Goal: Transaction & Acquisition: Book appointment/travel/reservation

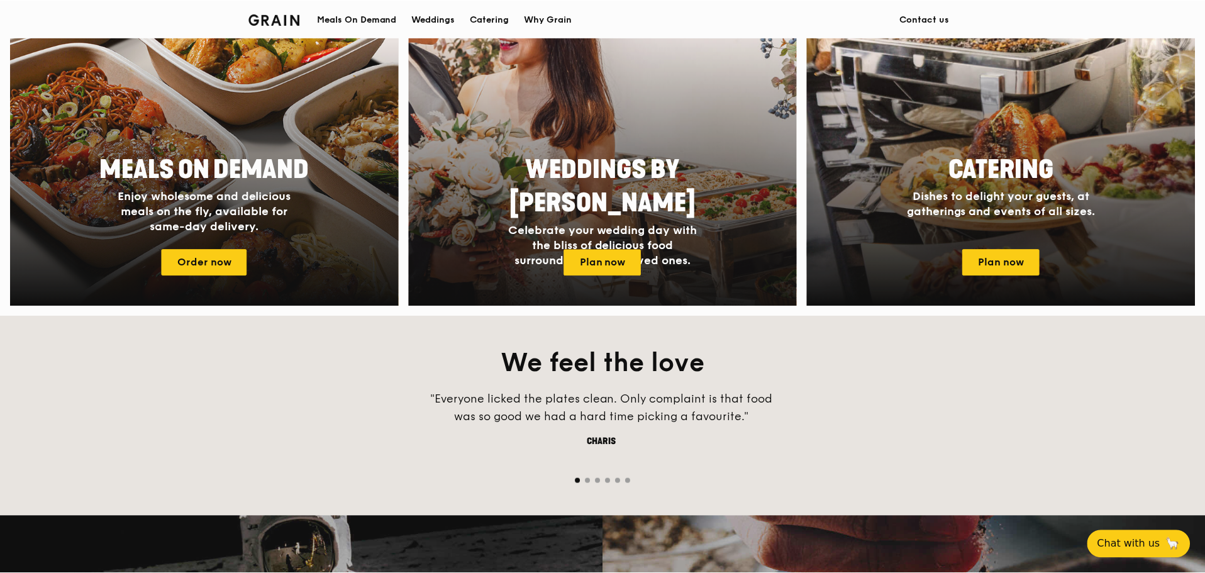
scroll to position [629, 0]
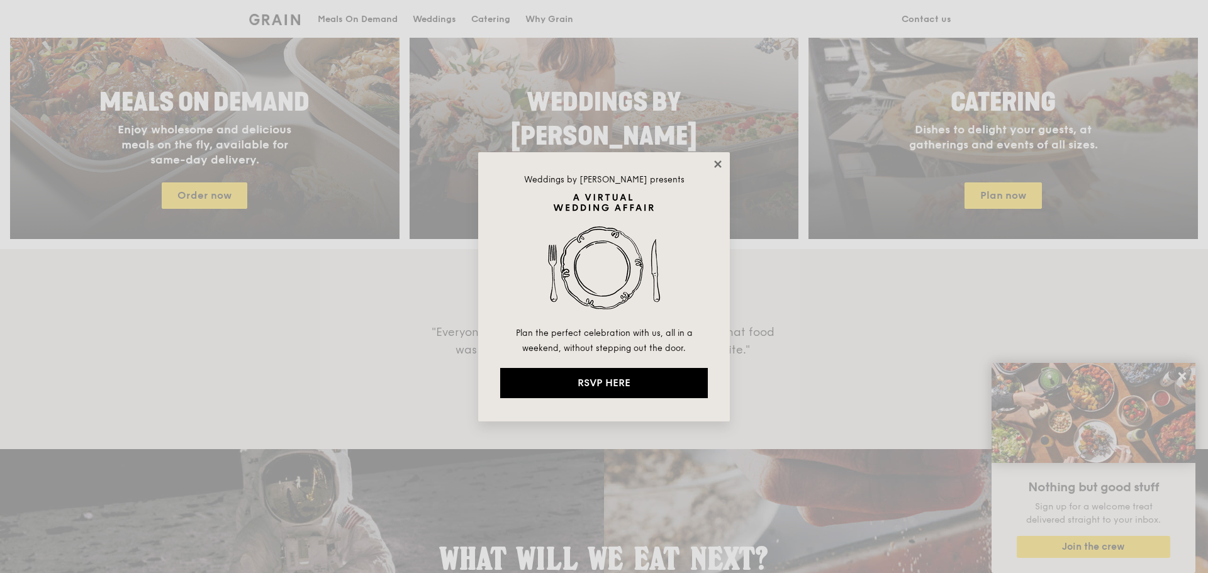
click at [721, 161] on icon at bounding box center [717, 163] width 7 height 7
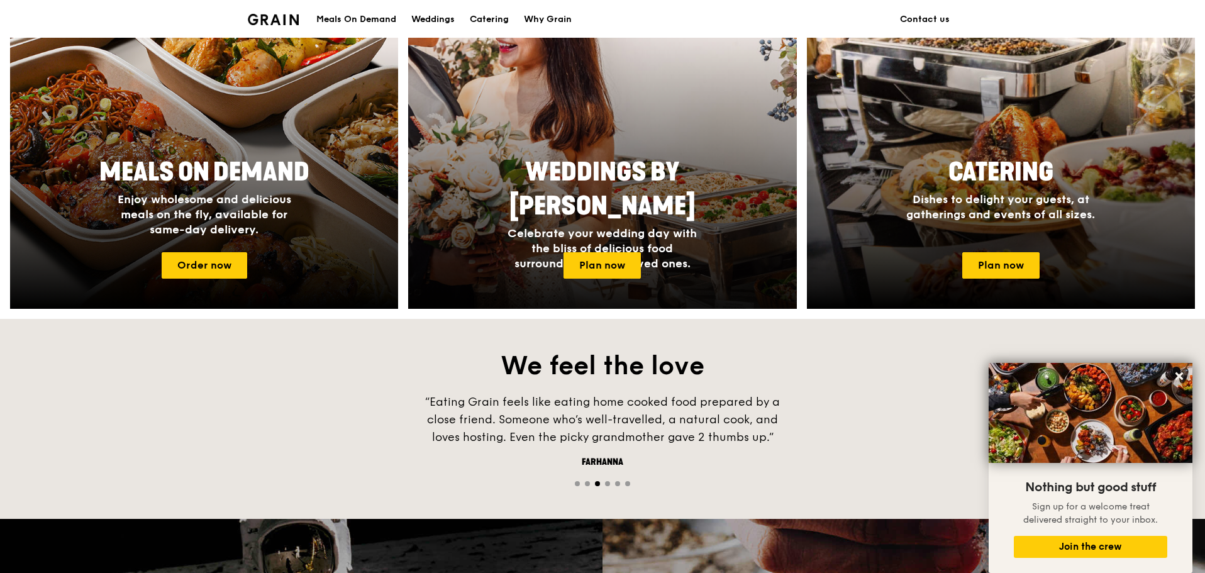
scroll to position [503, 0]
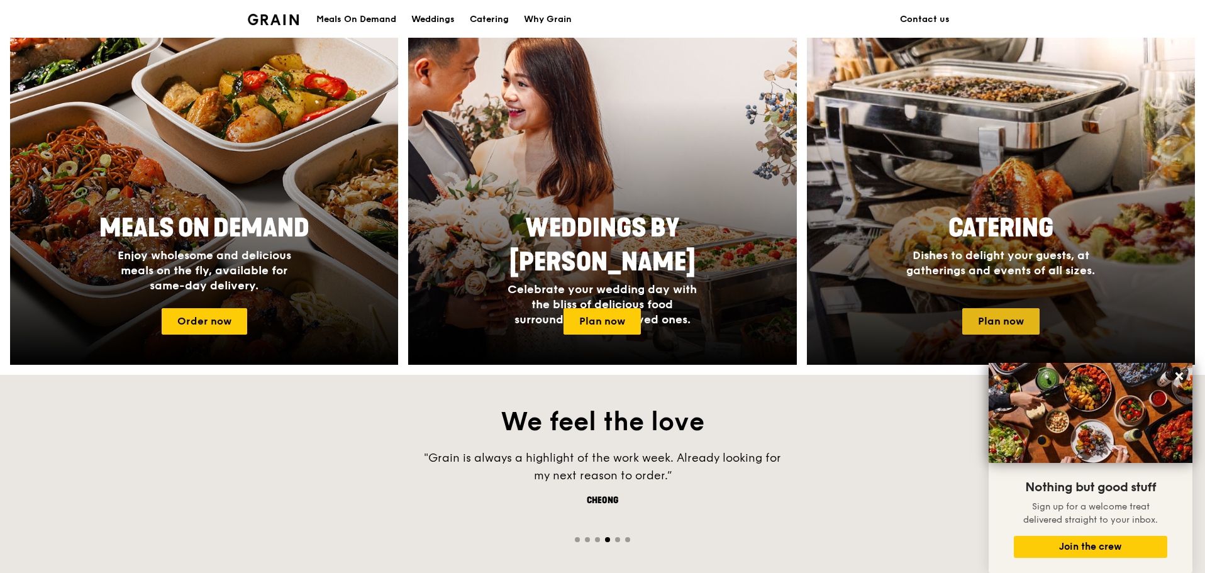
click at [986, 316] on link "Plan now" at bounding box center [1000, 321] width 77 height 26
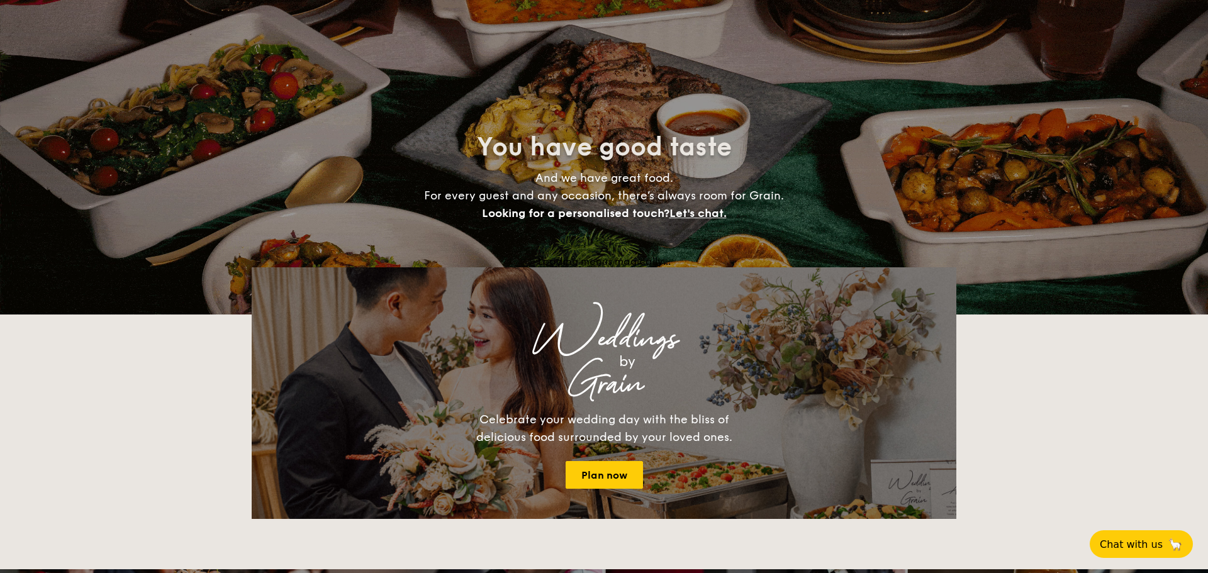
select select
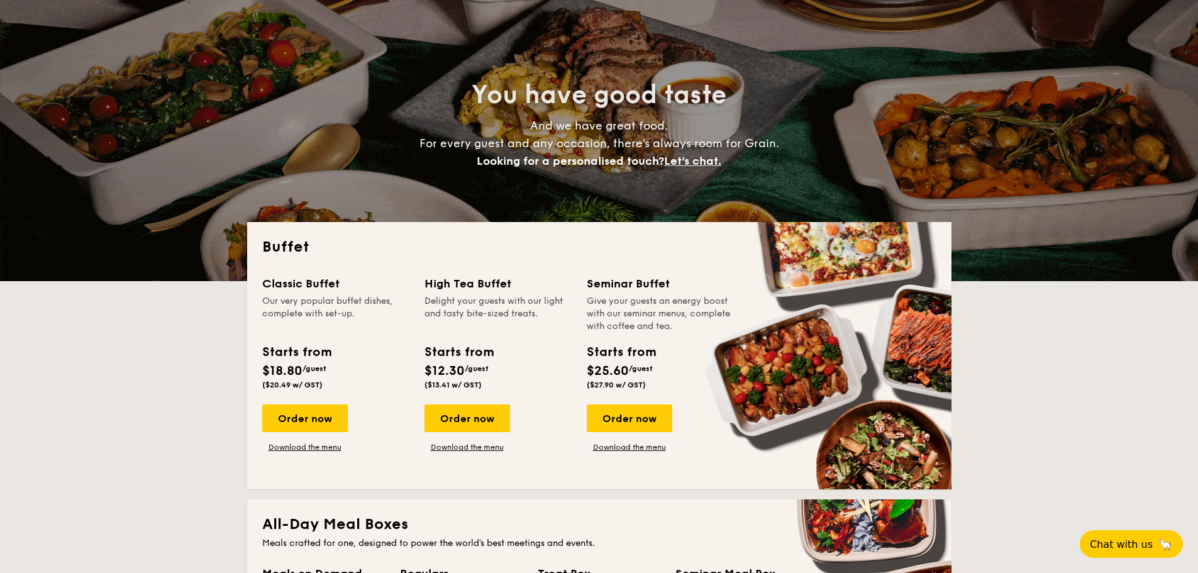
scroll to position [126, 0]
